Goal: Task Accomplishment & Management: Complete application form

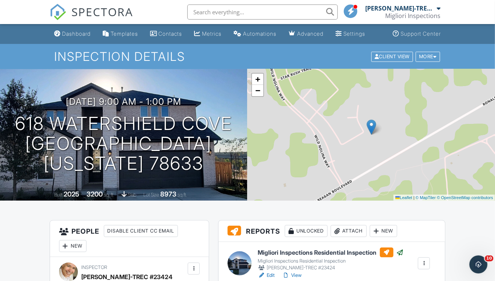
click at [80, 38] on link "Dashboard" at bounding box center [72, 34] width 42 height 14
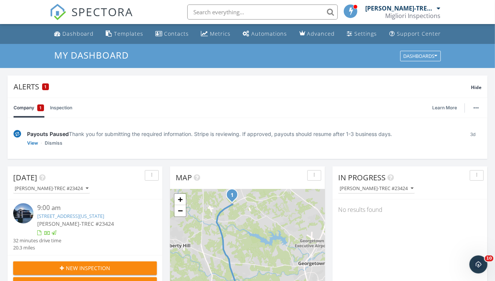
scroll to position [83, 0]
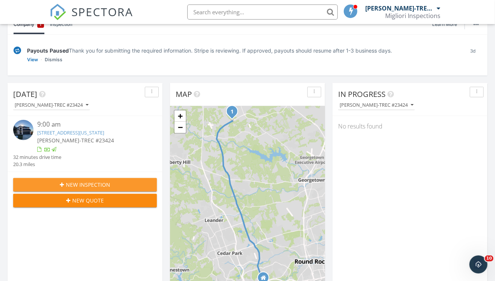
click at [71, 189] on span "New Inspection" at bounding box center [88, 185] width 44 height 8
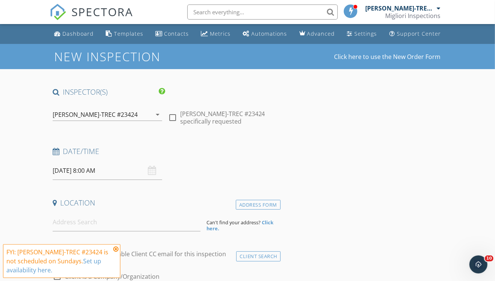
click at [91, 170] on input "09/28/2025 8:00 AM" at bounding box center [107, 171] width 109 height 18
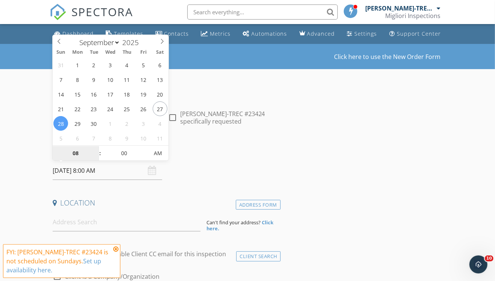
type input "09/30/2025 8:00 AM"
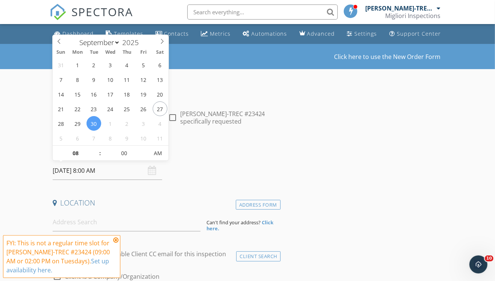
click at [95, 147] on span at bounding box center [96, 150] width 5 height 8
type input "10"
type input "09/30/2025 10:00 AM"
click at [95, 147] on span at bounding box center [96, 150] width 5 height 8
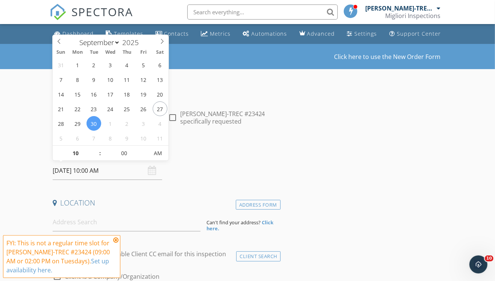
type input "11"
type input "09/30/2025 11:00 AM"
type input "12"
type input "09/30/2025 12:00 PM"
click at [95, 147] on span at bounding box center [96, 150] width 5 height 8
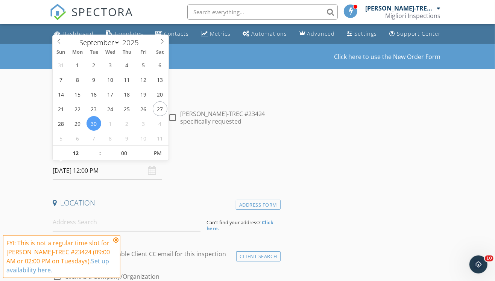
type input "01"
type input "09/30/2025 1:00 PM"
click at [95, 147] on span at bounding box center [96, 150] width 5 height 8
type input "02"
type input "09/30/2025 2:00 PM"
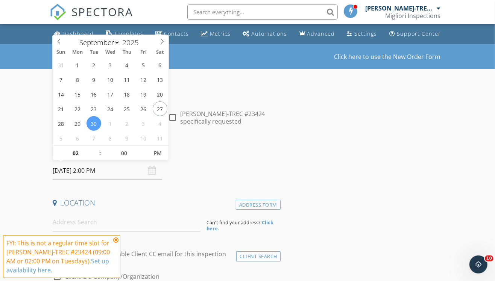
click at [95, 147] on span at bounding box center [96, 150] width 5 height 8
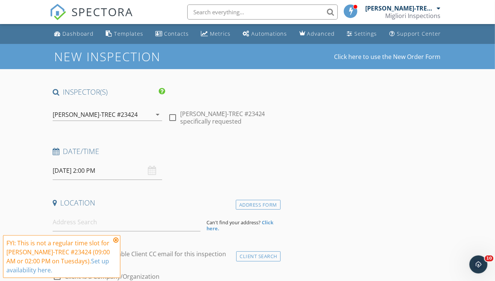
click at [115, 239] on icon at bounding box center [115, 240] width 5 height 6
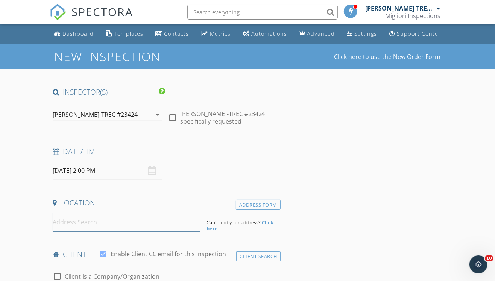
click at [77, 226] on input at bounding box center [127, 222] width 148 height 18
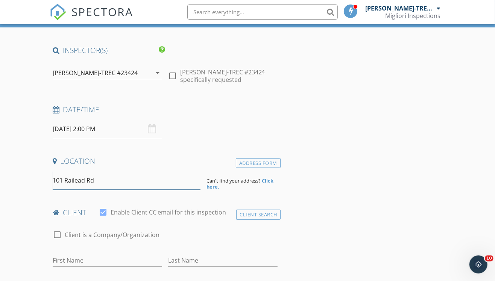
scroll to position [83, 0]
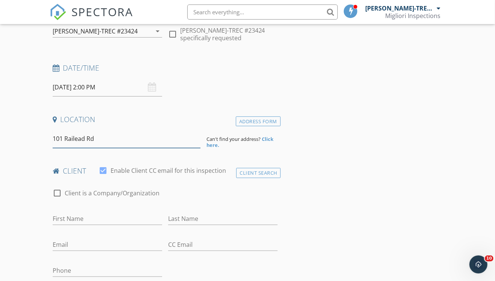
click at [74, 138] on input "101 Railead Rd" at bounding box center [127, 139] width 148 height 18
type input "101 Railhead Rd"
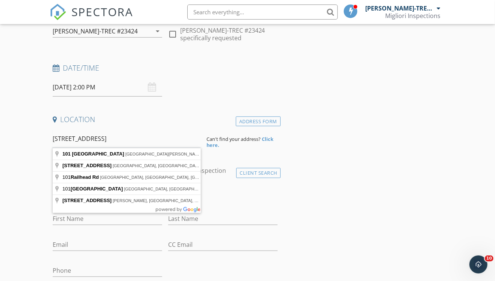
click at [117, 136] on input "101 Railhead Rd" at bounding box center [127, 139] width 148 height 18
click at [273, 119] on div "Address Form" at bounding box center [258, 122] width 45 height 10
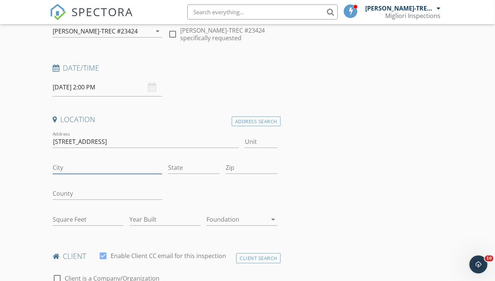
click at [77, 166] on input "City" at bounding box center [107, 168] width 109 height 12
type input "Georgetown"
click at [175, 168] on input "State" at bounding box center [194, 168] width 52 height 12
type input "TX."
click at [237, 170] on input "Zip" at bounding box center [252, 168] width 52 height 12
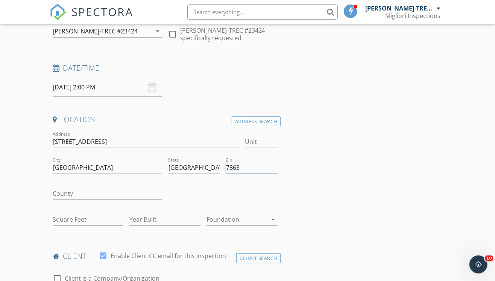
type input "78633"
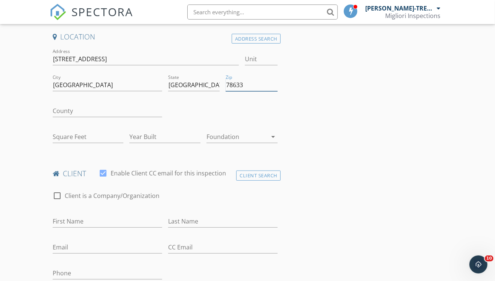
scroll to position [167, 0]
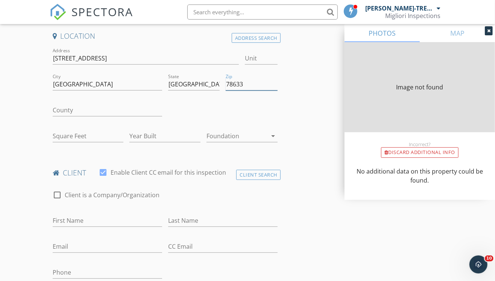
type input "0"
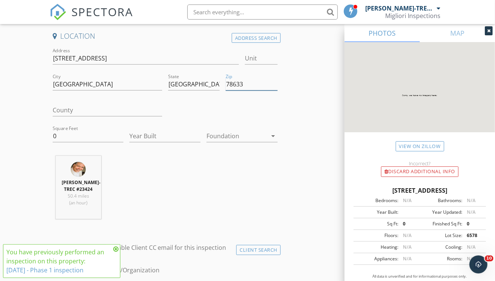
type input "78633"
click at [85, 138] on input "0" at bounding box center [88, 136] width 71 height 12
type input "3188"
type input "2025"
click at [252, 130] on div at bounding box center [236, 136] width 61 height 12
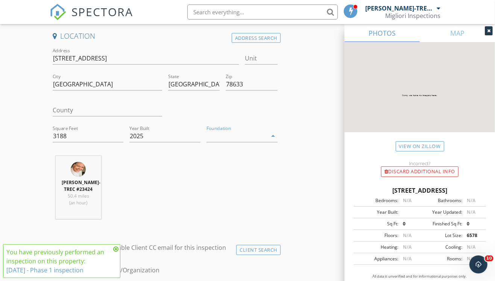
click at [252, 130] on div at bounding box center [241, 138] width 59 height 18
click at [251, 141] on div at bounding box center [236, 136] width 61 height 12
click at [233, 172] on div "Slab" at bounding box center [241, 174] width 59 height 9
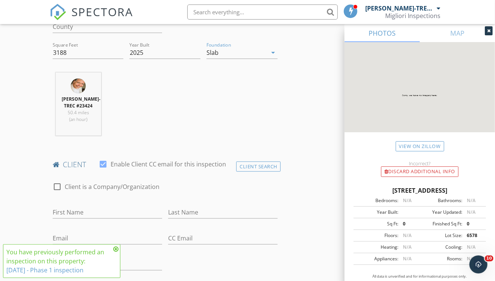
click at [114, 248] on icon at bounding box center [115, 249] width 5 height 6
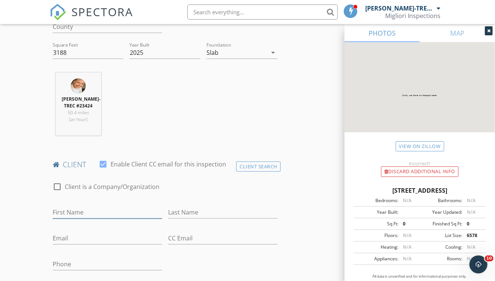
click at [90, 216] on input "First Name" at bounding box center [107, 212] width 109 height 12
click at [257, 168] on div "Client Search" at bounding box center [258, 167] width 44 height 10
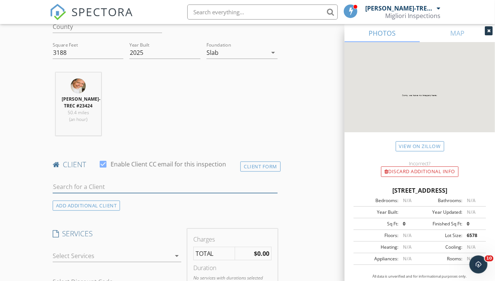
click at [100, 192] on input "text" at bounding box center [165, 187] width 225 height 12
type input "M"
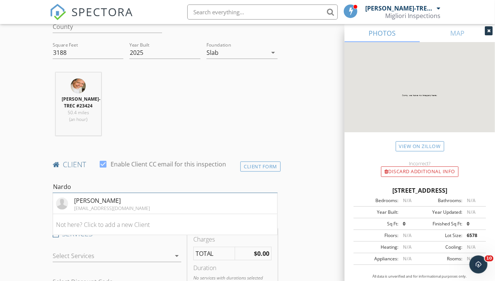
type input "Nardo"
click at [92, 210] on div "nmacevedo0107@gmail.com" at bounding box center [112, 208] width 76 height 6
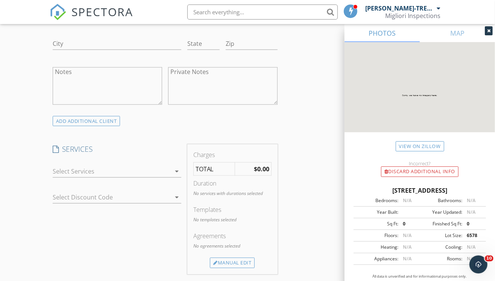
scroll to position [543, 0]
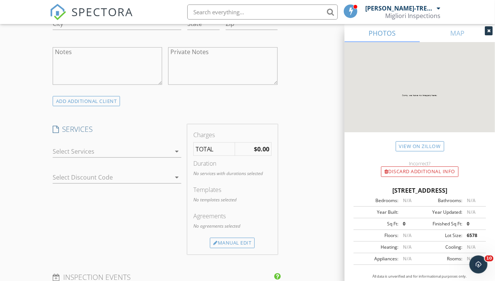
click at [148, 158] on div at bounding box center [112, 151] width 118 height 12
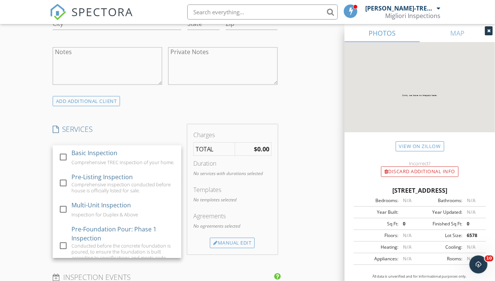
scroll to position [83, 0]
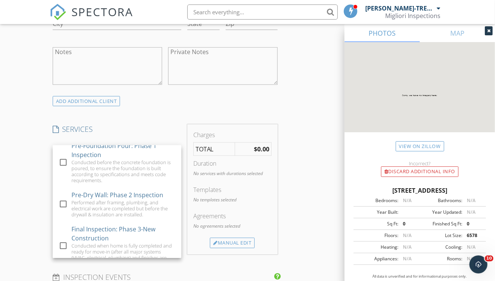
click at [62, 211] on div at bounding box center [63, 204] width 13 height 13
checkbox input "false"
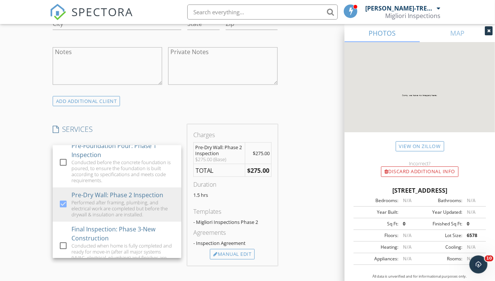
scroll to position [585, 0]
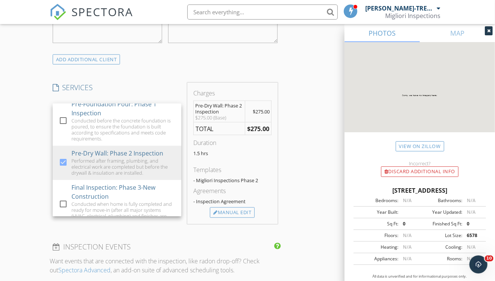
click at [306, 211] on div "INSPECTOR(S) check_box Martin Enriquez-TREC #23424 PRIMARY Martin Enriquez-TREC…" at bounding box center [248, 219] width 396 height 1432
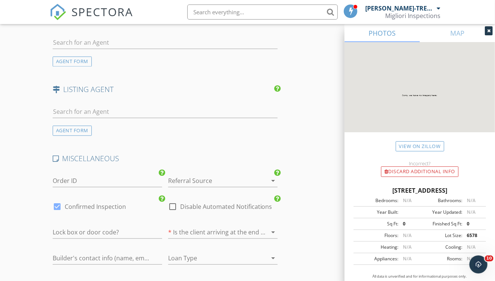
scroll to position [877, 0]
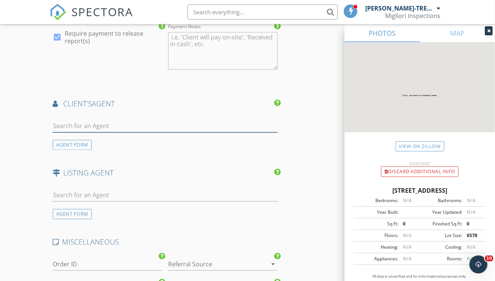
click at [73, 130] on input "text" at bounding box center [165, 126] width 225 height 12
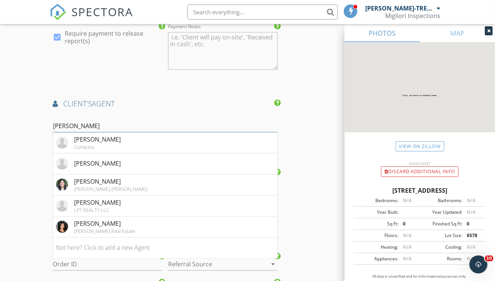
type input "Maria A"
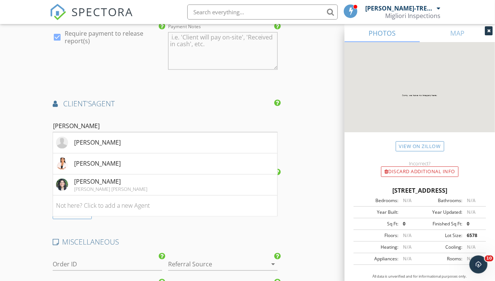
click at [94, 164] on div "Maria Aguirre" at bounding box center [97, 163] width 47 height 9
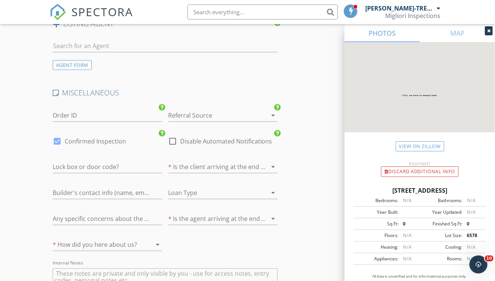
scroll to position [1253, 0]
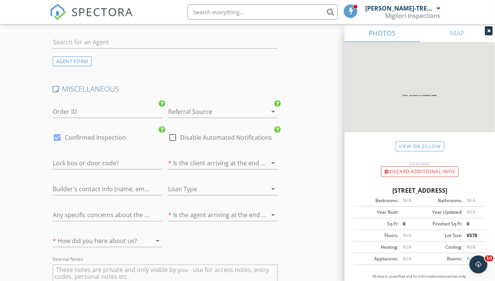
click at [215, 166] on div at bounding box center [212, 163] width 88 height 12
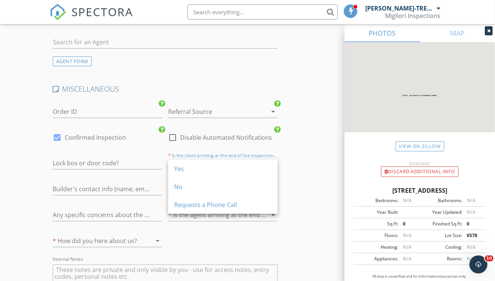
click at [209, 170] on div "Yes" at bounding box center [222, 168] width 97 height 9
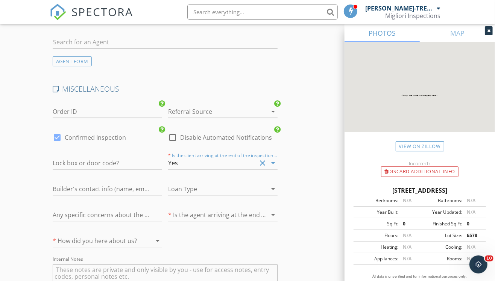
click at [221, 213] on div at bounding box center [212, 215] width 88 height 12
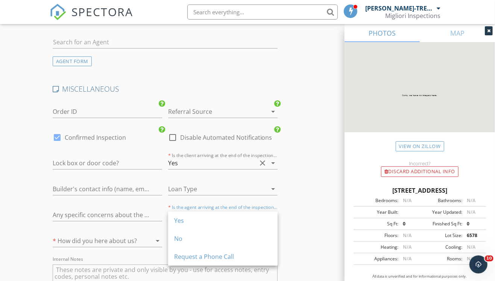
click at [208, 236] on div "No" at bounding box center [222, 238] width 97 height 9
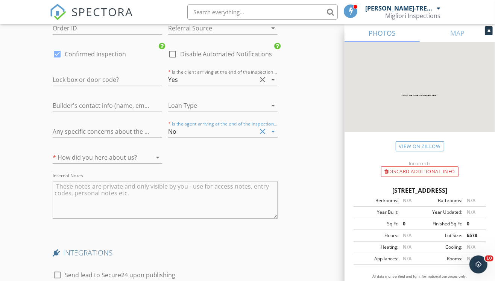
click at [110, 162] on div at bounding box center [97, 157] width 88 height 12
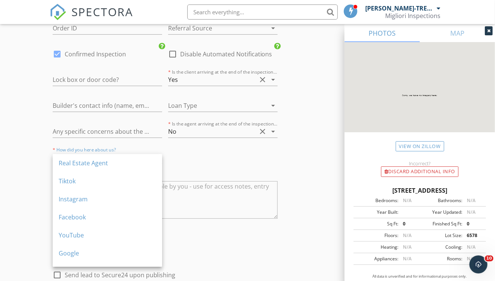
click at [110, 162] on div "Real Estate Agent" at bounding box center [107, 163] width 97 height 9
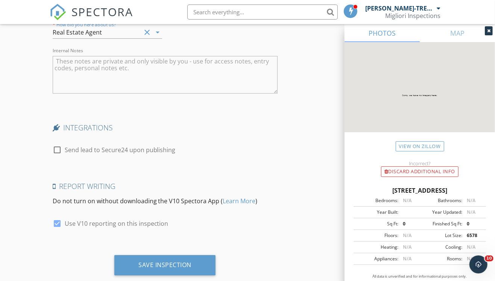
scroll to position [1482, 0]
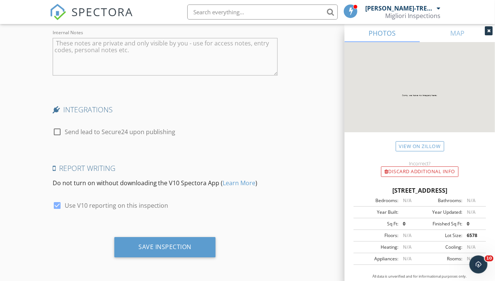
click at [175, 251] on div "Save Inspection" at bounding box center [164, 247] width 101 height 20
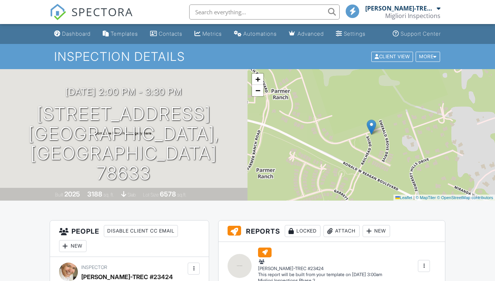
click at [82, 35] on div "Dashboard" at bounding box center [76, 33] width 29 height 6
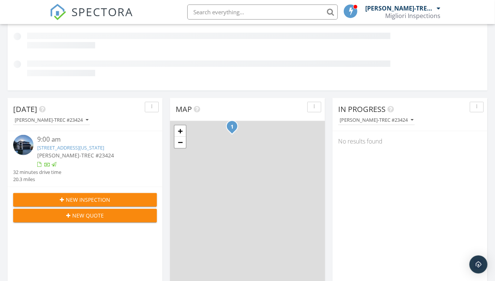
scroll to position [697, 508]
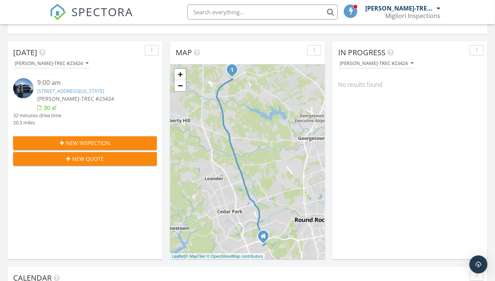
click at [88, 203] on div "[DATE] [PERSON_NAME]-TREC #23424 9:00 am [STREET_ADDRESS][US_STATE] [PERSON_NAM…" at bounding box center [85, 150] width 155 height 218
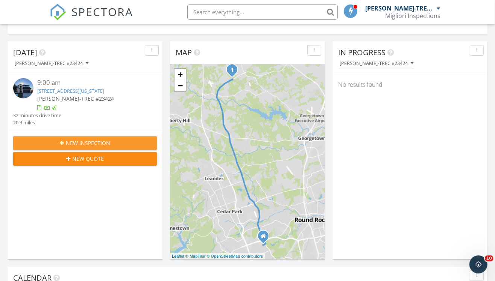
click at [109, 147] on span "New Inspection" at bounding box center [88, 143] width 44 height 8
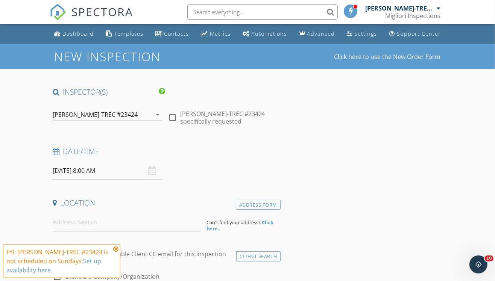
click at [114, 246] on icon at bounding box center [115, 249] width 5 height 6
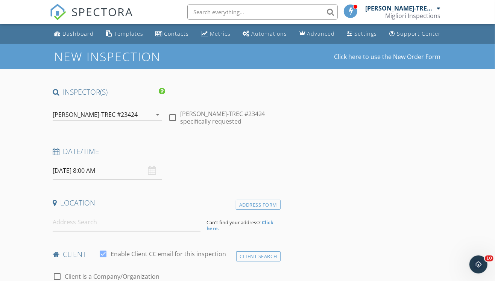
click at [86, 169] on input "[DATE] 8:00 AM" at bounding box center [107, 171] width 109 height 18
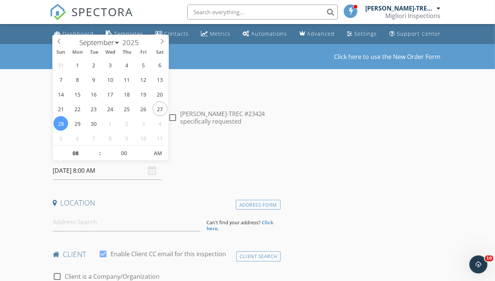
click at [162, 40] on icon at bounding box center [161, 41] width 5 height 5
select select "9"
type input "10/03/2025 8:00 AM"
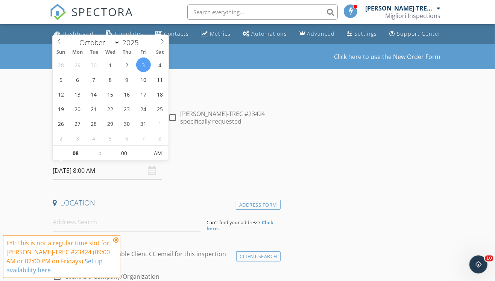
click at [95, 148] on span at bounding box center [96, 150] width 5 height 8
type input "09"
type input "10/03/2025 9:00 AM"
click at [189, 155] on h4 "Date/Time" at bounding box center [165, 152] width 225 height 10
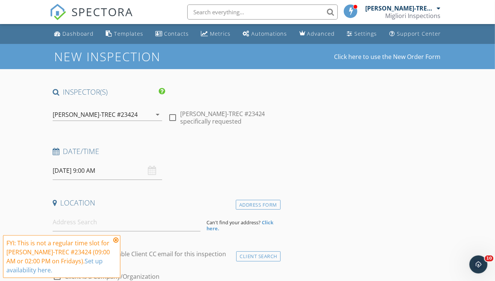
scroll to position [83, 0]
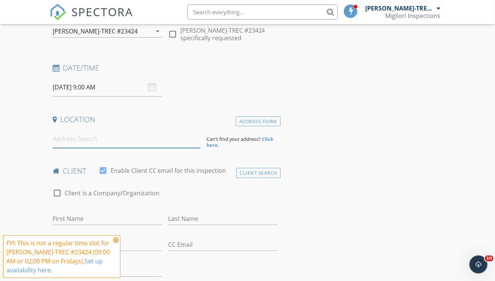
click at [81, 140] on input at bounding box center [127, 139] width 148 height 18
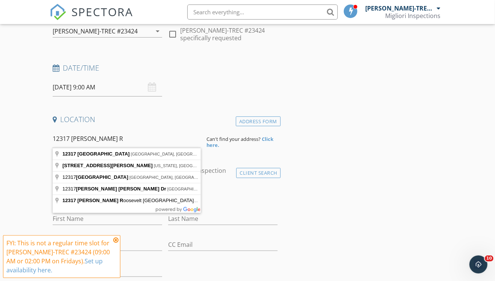
type input "12317 Franklin D Roosevelt Street, Manor, TX, USA"
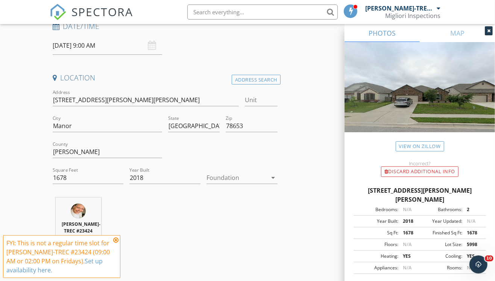
scroll to position [167, 0]
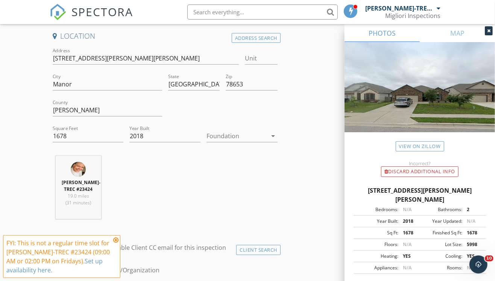
click at [228, 133] on div at bounding box center [236, 136] width 61 height 12
click at [222, 173] on div "Slab" at bounding box center [241, 174] width 59 height 9
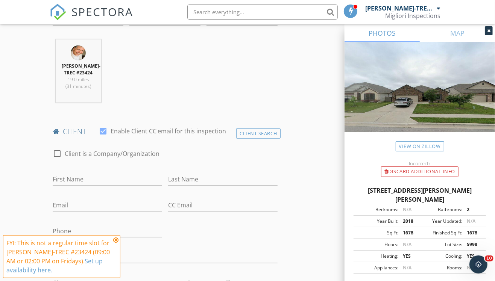
scroll to position [334, 0]
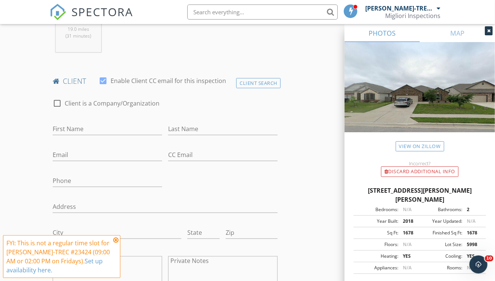
click at [114, 243] on icon at bounding box center [115, 240] width 5 height 6
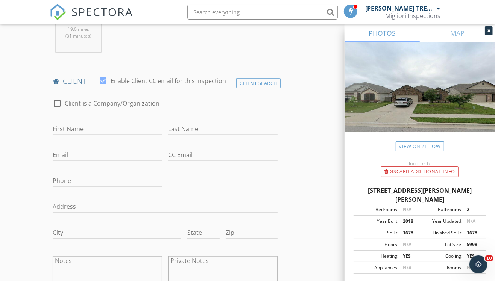
click at [262, 88] on div "Client Search" at bounding box center [258, 83] width 44 height 10
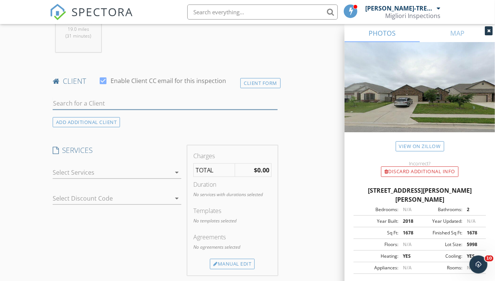
click at [85, 110] on input "text" at bounding box center [165, 103] width 225 height 12
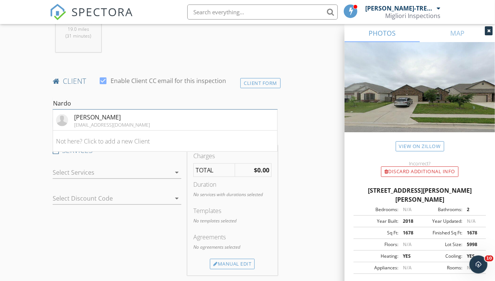
type input "Nardo"
click at [87, 120] on div "Nardo Miranda" at bounding box center [112, 117] width 76 height 9
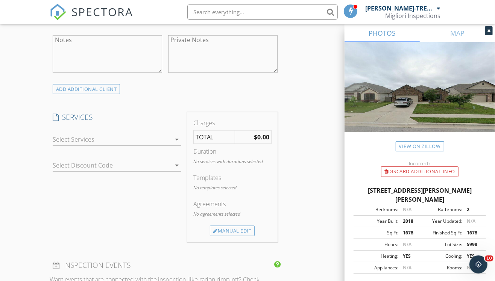
scroll to position [585, 0]
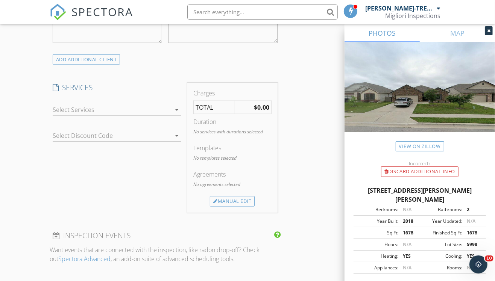
click at [111, 113] on div at bounding box center [112, 110] width 118 height 12
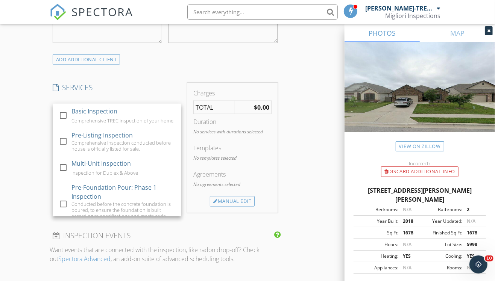
click at [124, 140] on div "Pre-Listing Inspection" at bounding box center [101, 135] width 61 height 9
checkbox input "false"
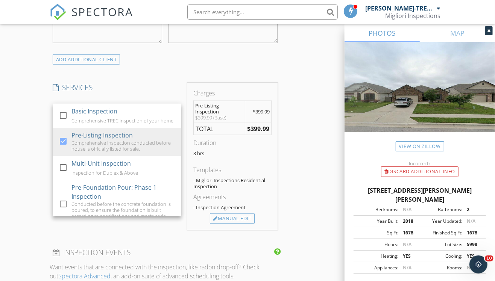
click at [312, 165] on div "INSPECTOR(S) check_box Martin Enriquez-TREC #23424 PRIMARY Martin Enriquez-TREC…" at bounding box center [248, 222] width 396 height 1438
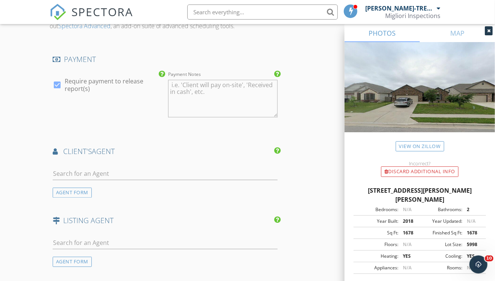
scroll to position [877, 0]
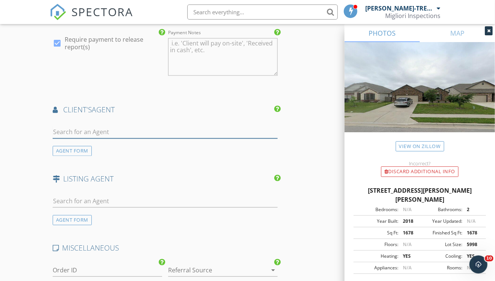
click at [92, 133] on input "text" at bounding box center [165, 132] width 225 height 12
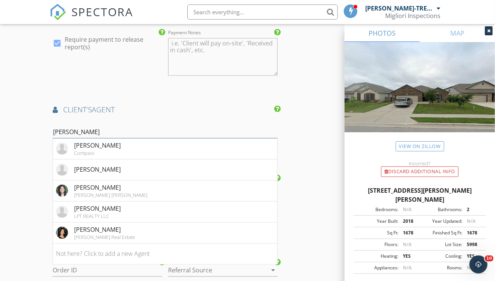
type input "Maria A"
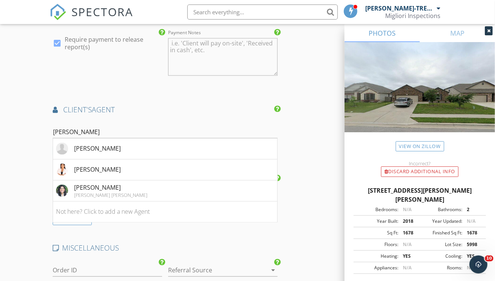
click at [98, 167] on div "Maria Aguirre" at bounding box center [97, 169] width 47 height 9
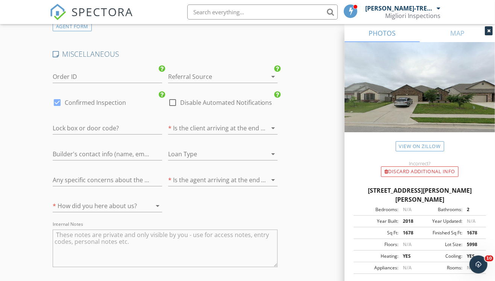
scroll to position [1295, 0]
click at [236, 126] on div at bounding box center [212, 127] width 88 height 12
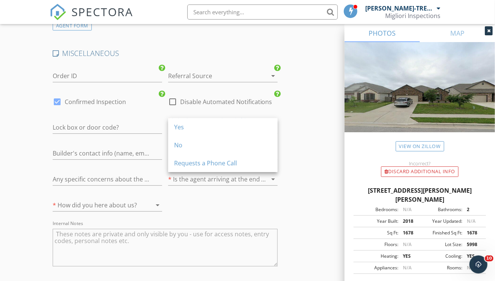
click at [221, 144] on div "No" at bounding box center [222, 145] width 97 height 9
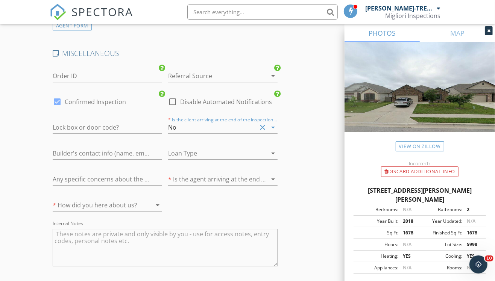
click at [273, 123] on icon "arrow_drop_down" at bounding box center [272, 127] width 9 height 9
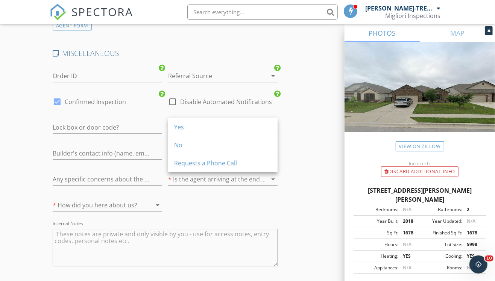
click at [232, 130] on div "Yes" at bounding box center [222, 127] width 97 height 9
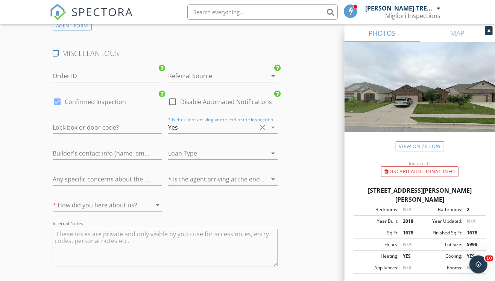
click at [253, 179] on div at bounding box center [212, 179] width 88 height 12
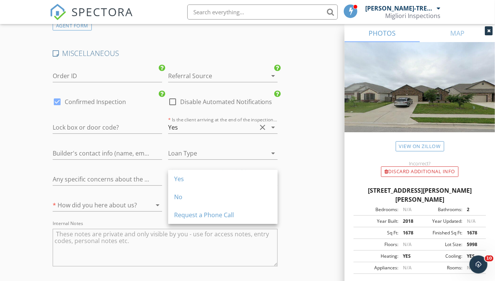
click at [241, 192] on div "No" at bounding box center [222, 197] width 97 height 18
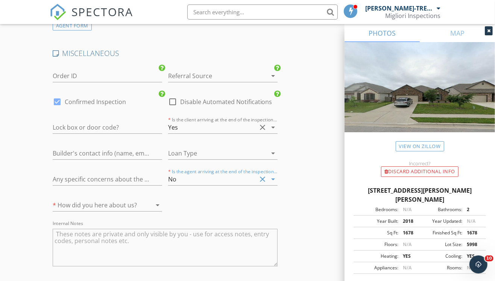
click at [142, 202] on div at bounding box center [146, 205] width 11 height 9
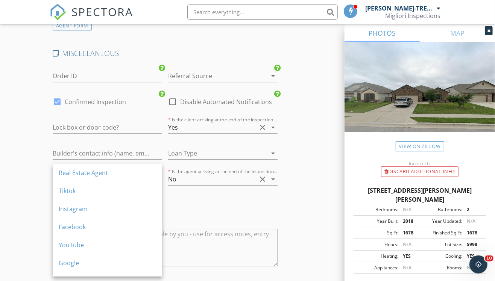
click at [105, 178] on div "Real Estate Agent" at bounding box center [107, 173] width 97 height 18
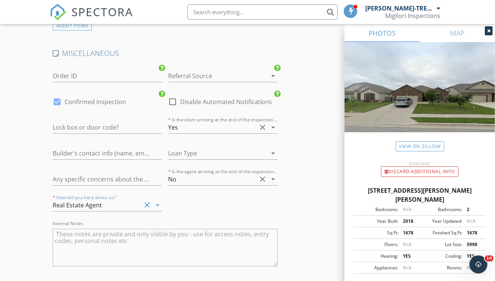
scroll to position [1482, 0]
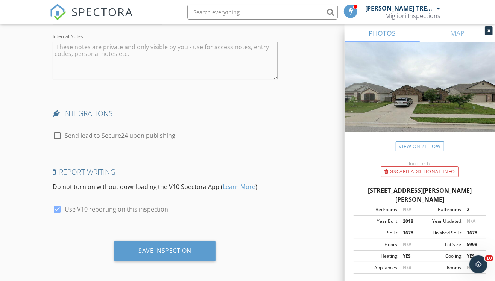
click at [161, 248] on div "Save Inspection" at bounding box center [164, 251] width 53 height 8
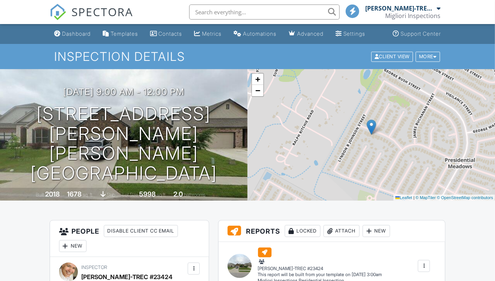
click at [85, 34] on div "Dashboard" at bounding box center [76, 33] width 29 height 6
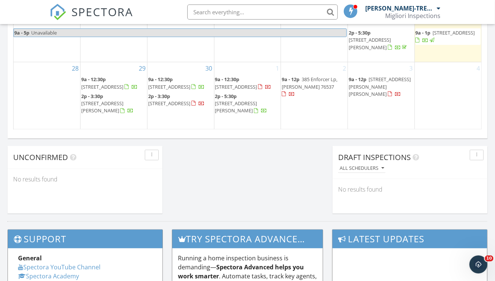
scroll to position [543, 0]
